Goal: Entertainment & Leisure: Consume media (video, audio)

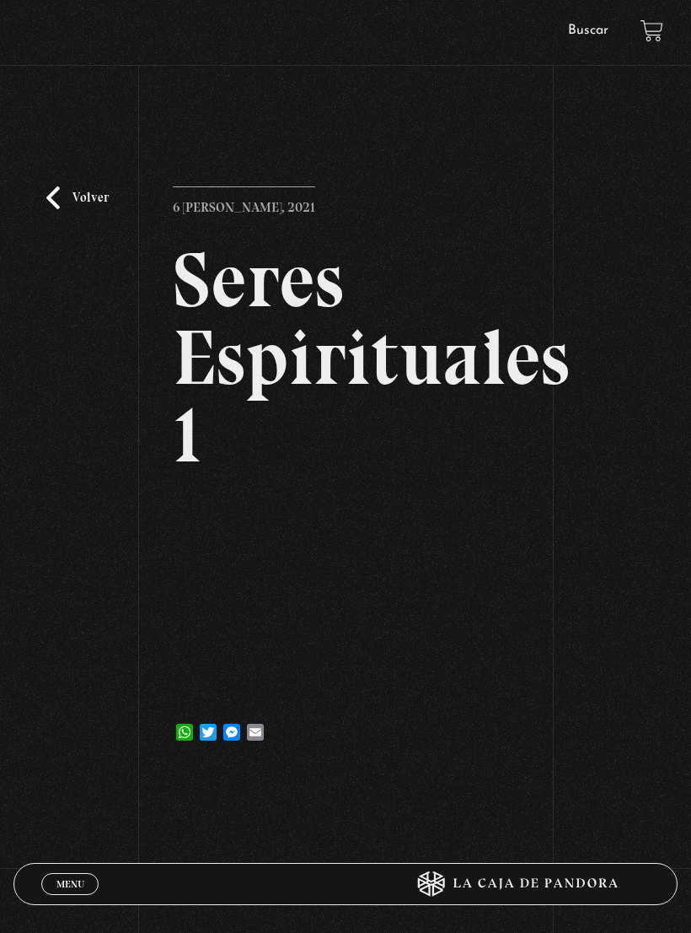
click at [46, 209] on link "Volver" at bounding box center [77, 197] width 62 height 23
click at [65, 194] on link "Volver" at bounding box center [77, 197] width 62 height 23
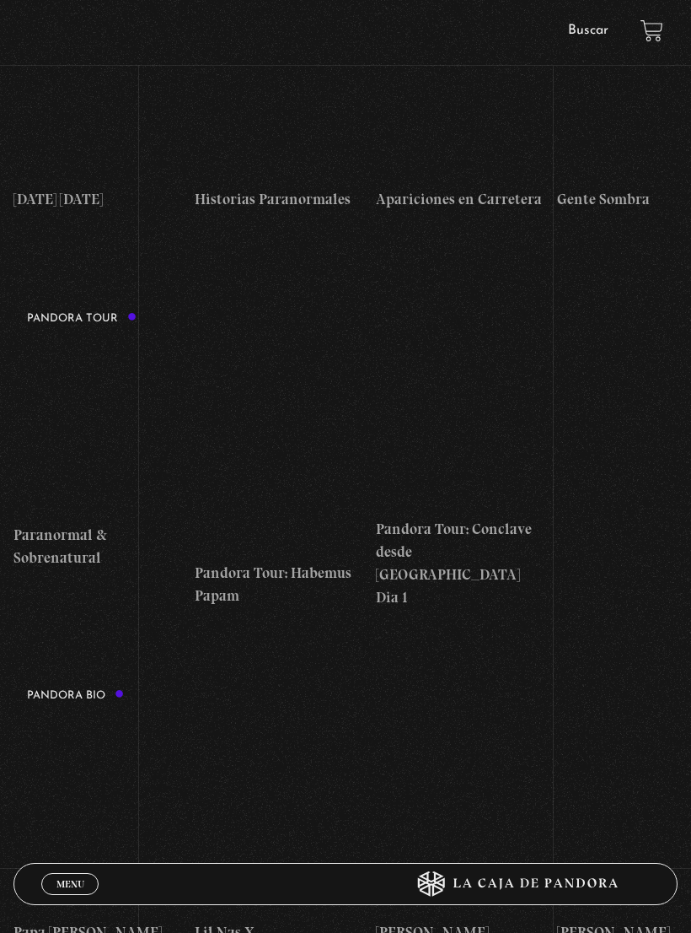
scroll to position [1506, 0]
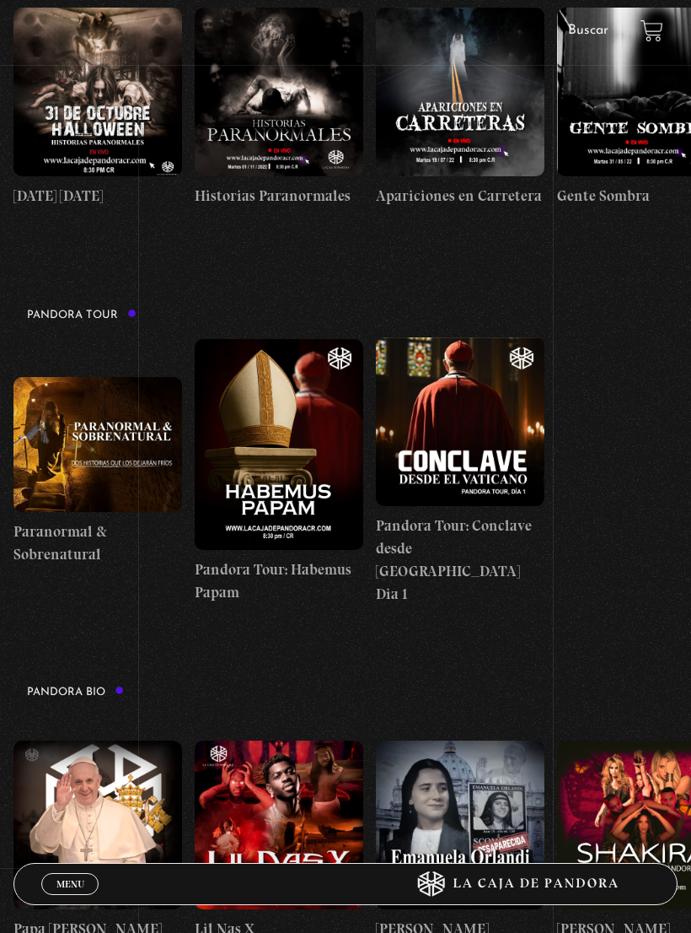
click at [69, 905] on span "Cerrar" at bounding box center [71, 899] width 40 height 12
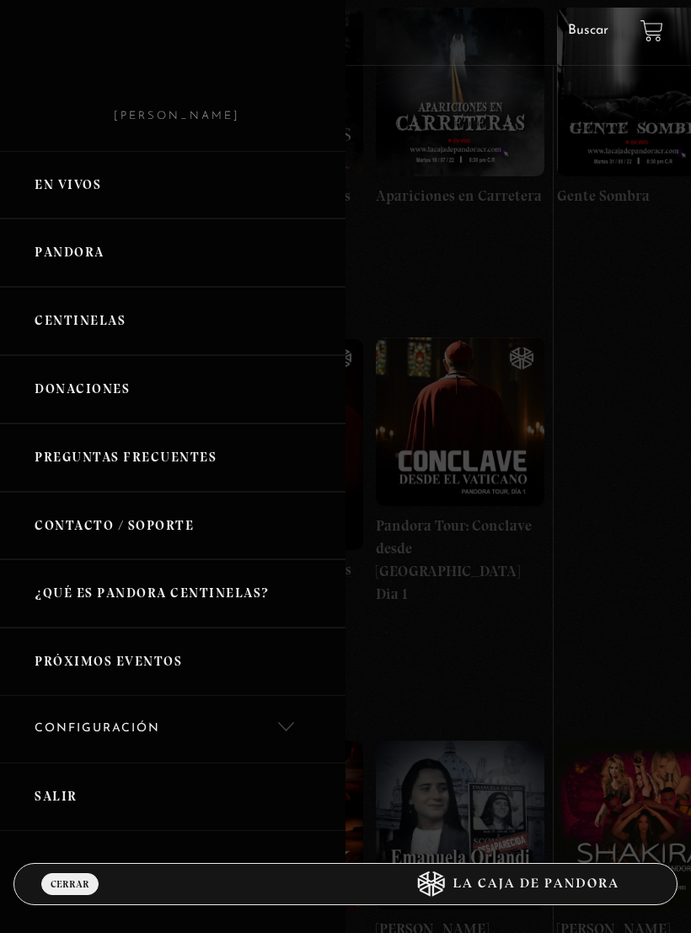
click at [70, 318] on link "Centinelas" at bounding box center [173, 321] width 346 height 68
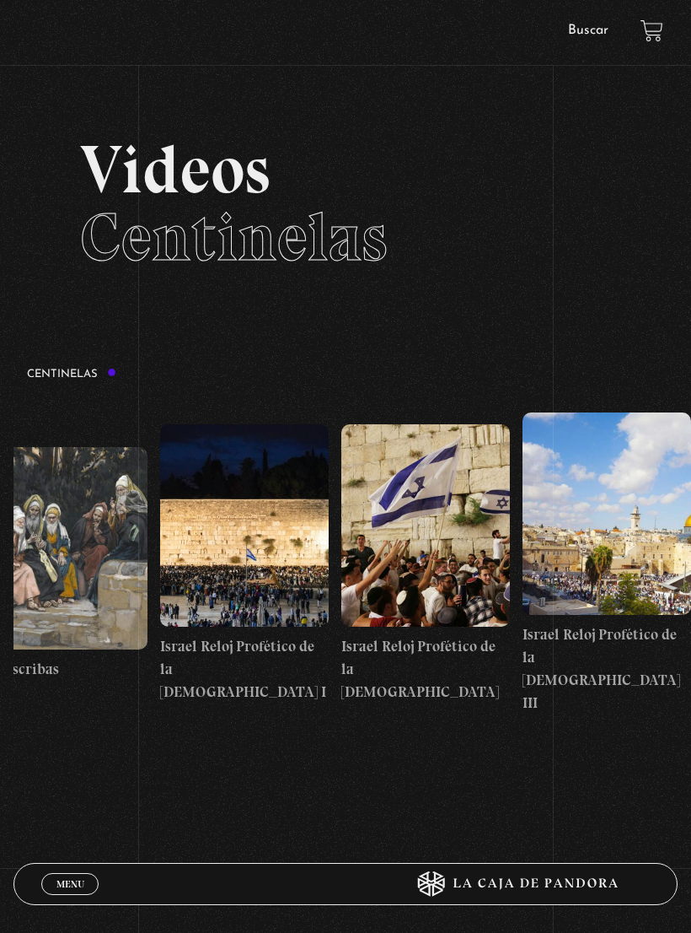
scroll to position [0, 20522]
click at [1, 765] on section "Centinelas" at bounding box center [345, 585] width 691 height 460
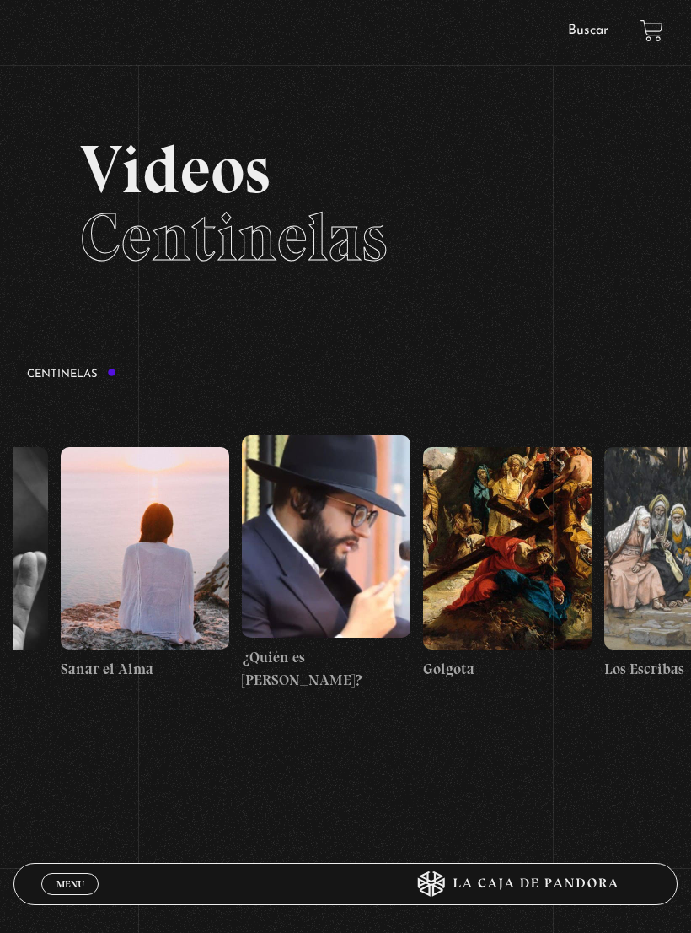
scroll to position [0, 19894]
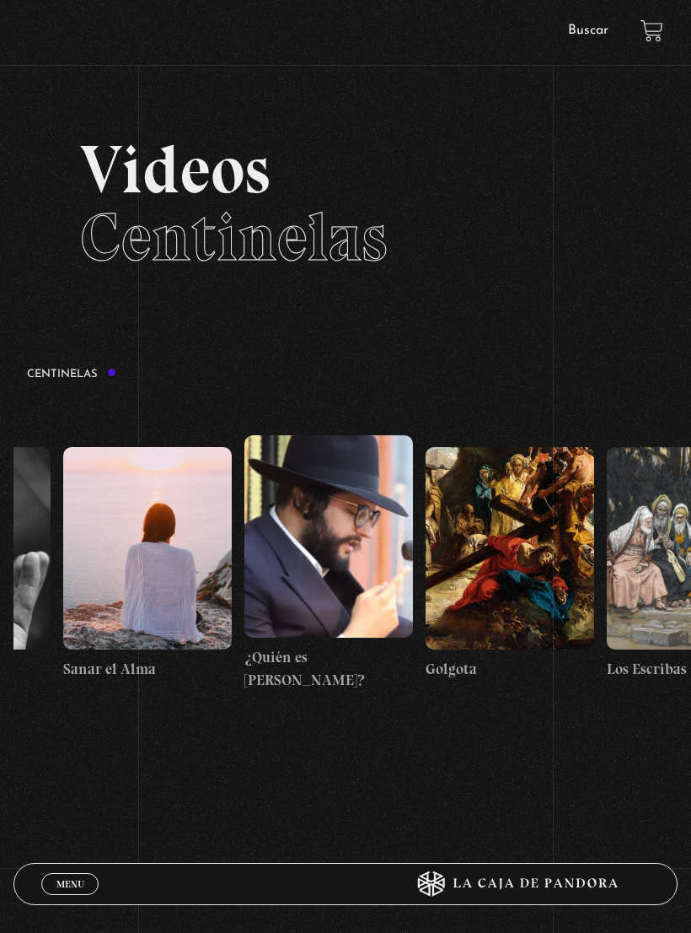
click at [127, 543] on figure at bounding box center [147, 548] width 169 height 202
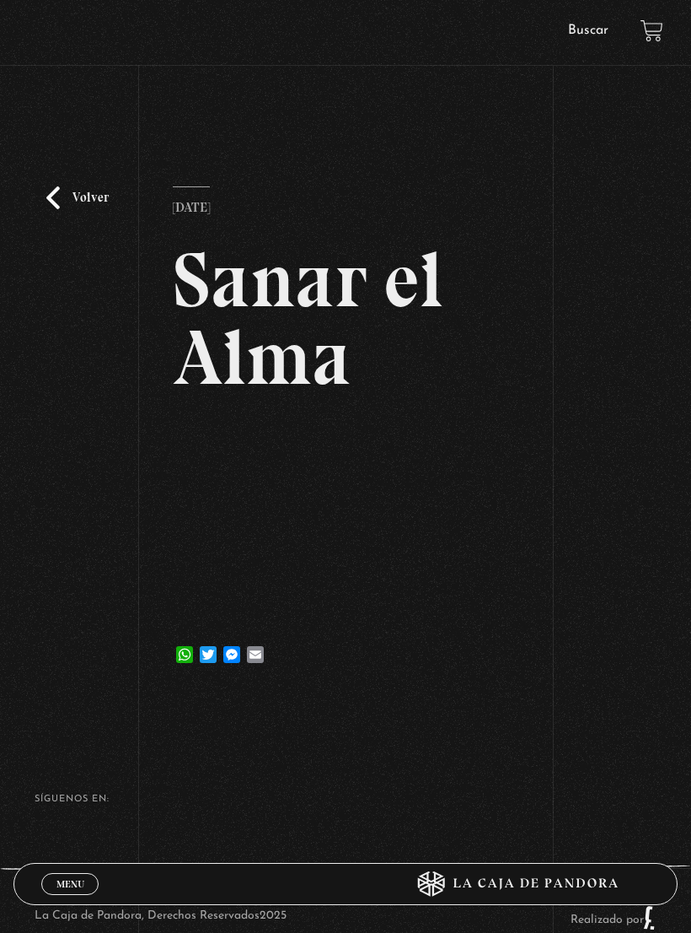
click at [61, 202] on link "Volver" at bounding box center [77, 197] width 62 height 23
